Goal: Information Seeking & Learning: Learn about a topic

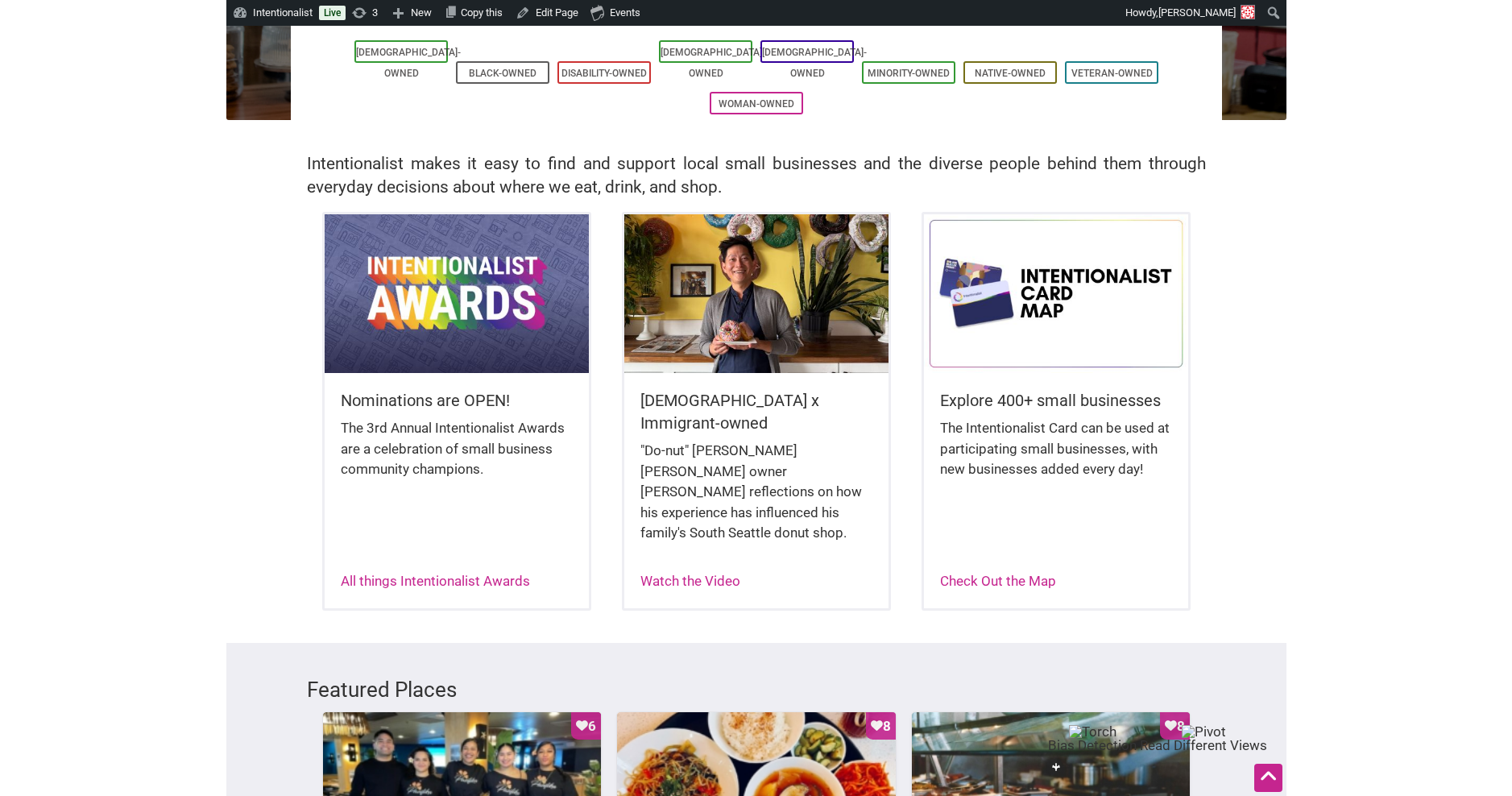
scroll to position [251, 0]
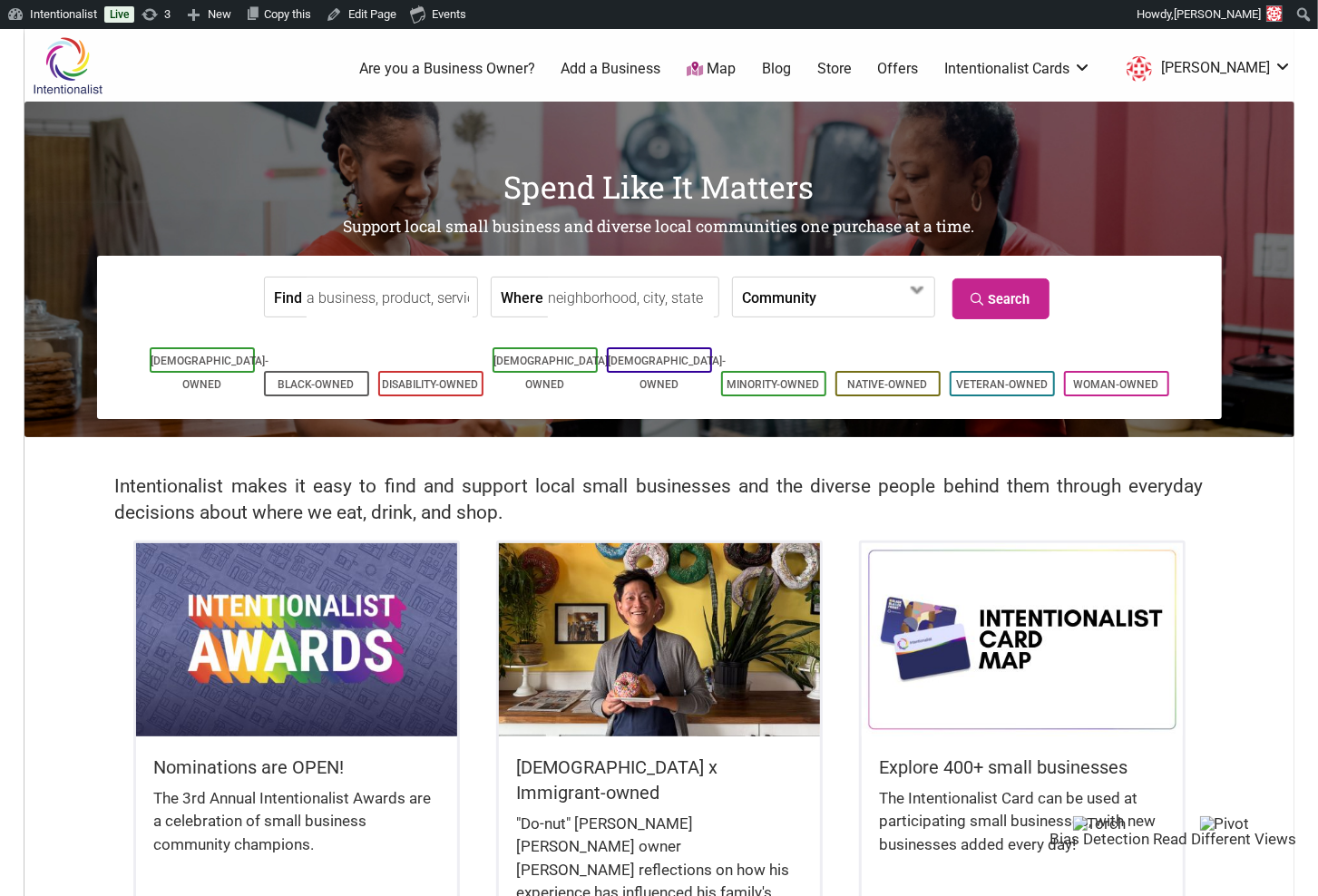
click at [791, 69] on link "Blog" at bounding box center [776, 68] width 29 height 20
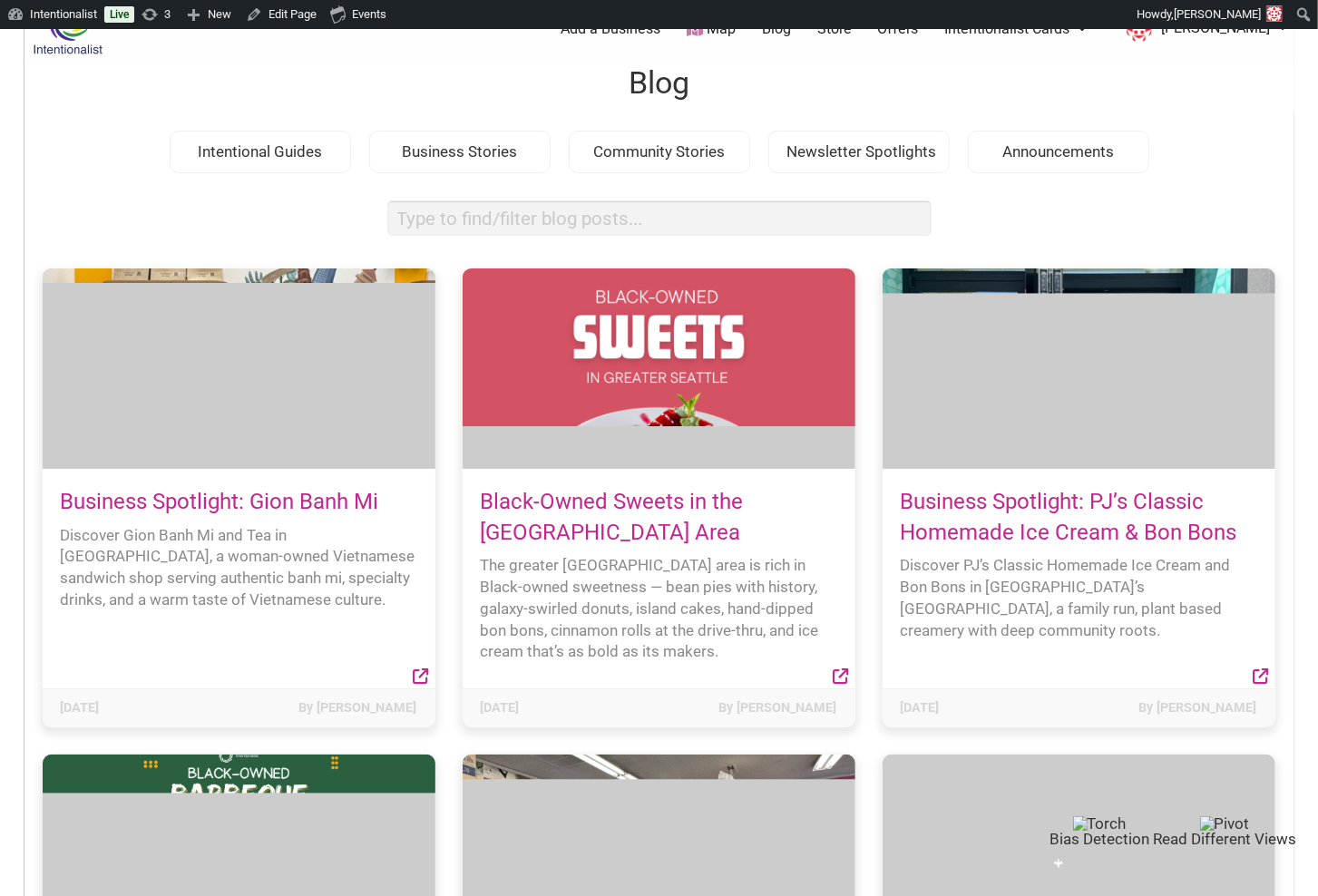
scroll to position [88, 0]
